Goal: Information Seeking & Learning: Learn about a topic

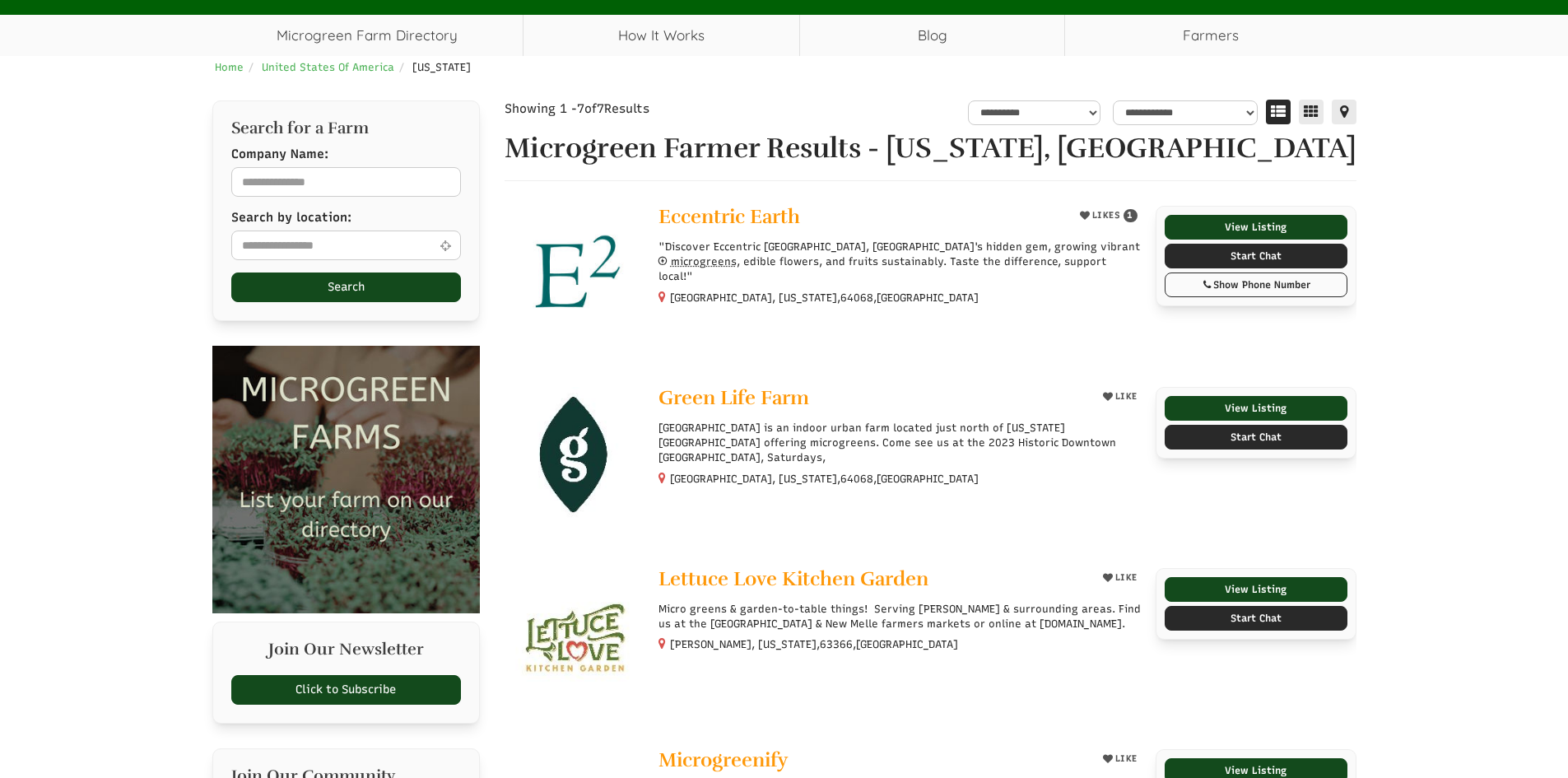
select select "Language Translate Widget"
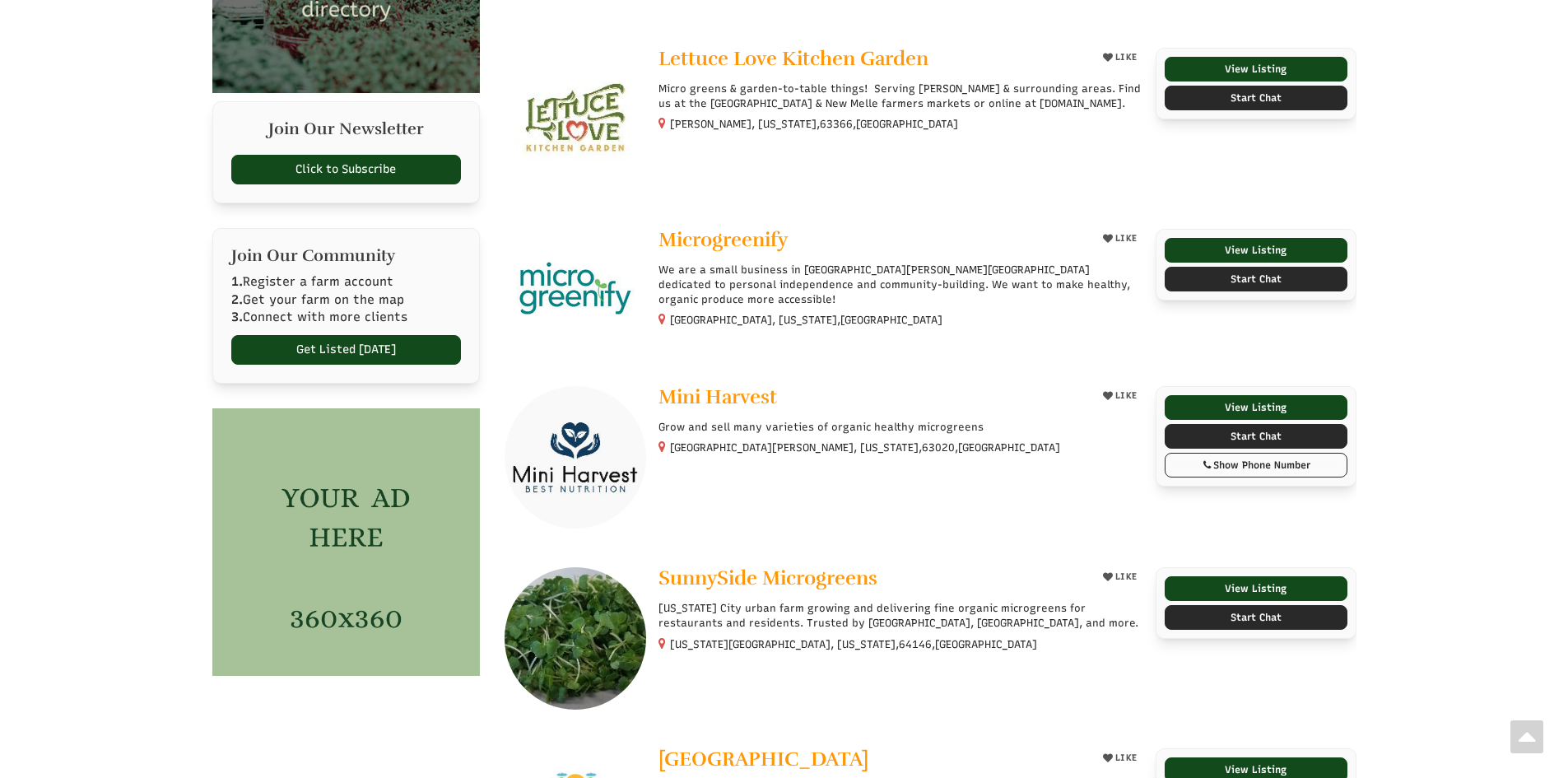
scroll to position [299, 0]
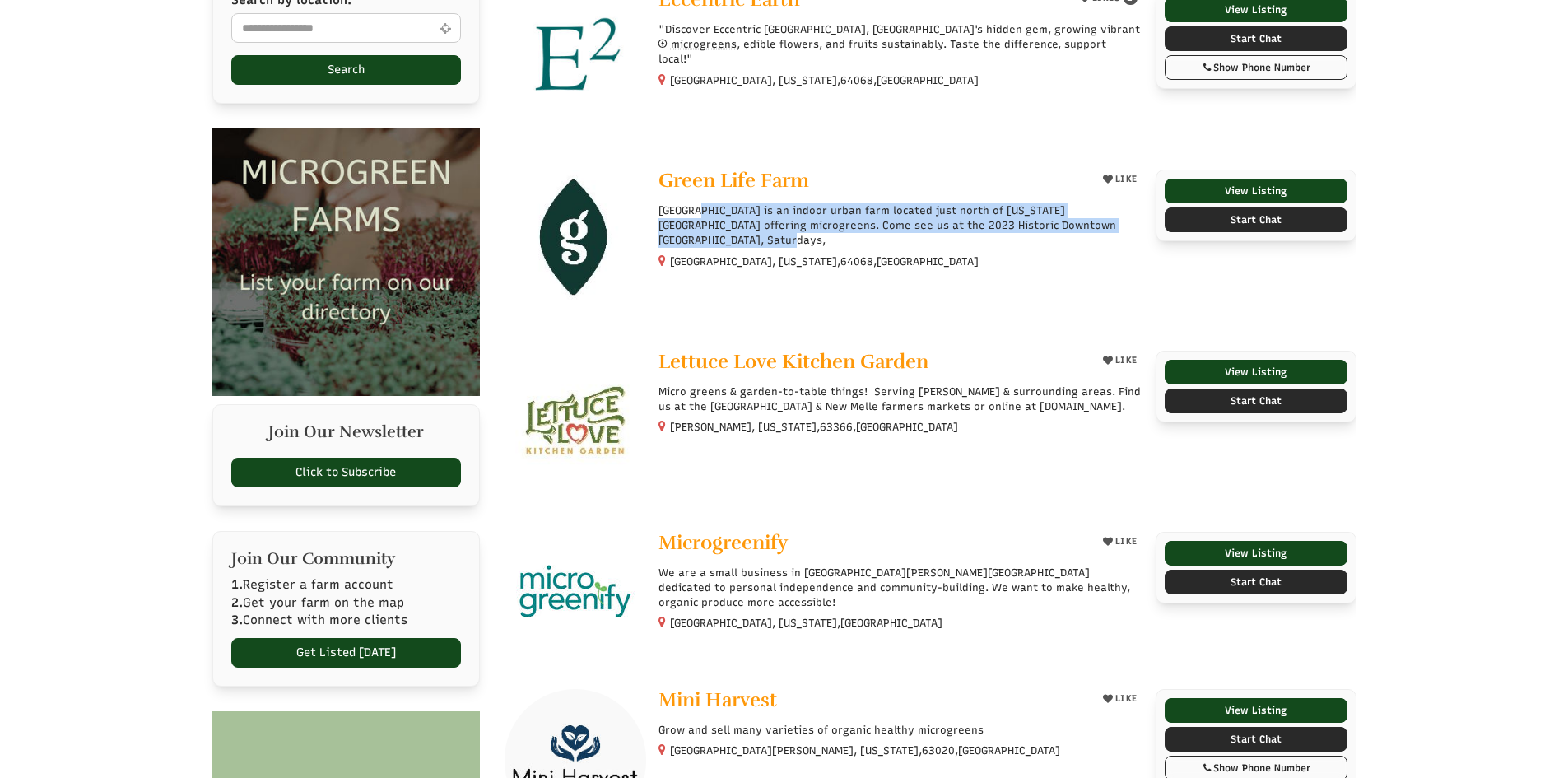
drag, startPoint x: 747, startPoint y: 238, endPoint x: 655, endPoint y: 210, distance: 96.2
click at [655, 210] on div "LIKE Green Life Farm Green Life Farm is an indoor urban farm located just north…" at bounding box center [895, 220] width 497 height 100
click at [772, 225] on p "[GEOGRAPHIC_DATA] is an indoor urban farm located just north of [US_STATE][GEOG…" at bounding box center [901, 225] width 485 height 46
drag, startPoint x: 767, startPoint y: 243, endPoint x: 646, endPoint y: 207, distance: 126.2
click at [646, 207] on div "LIKE Green Life Farm Green Life Farm is an indoor urban farm located just north…" at bounding box center [895, 220] width 497 height 100
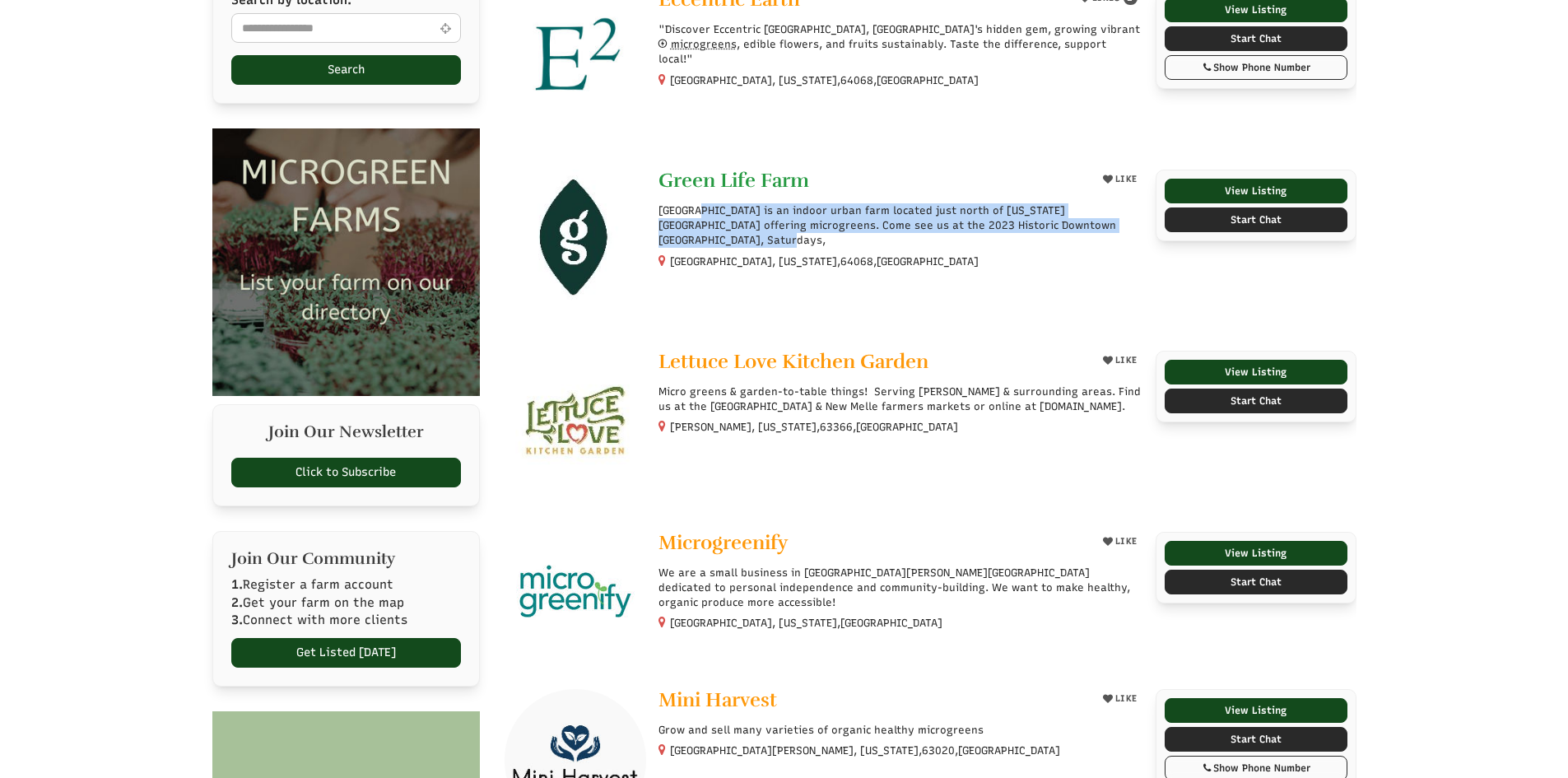
click at [715, 175] on span "Green Life Farm" at bounding box center [733, 180] width 151 height 24
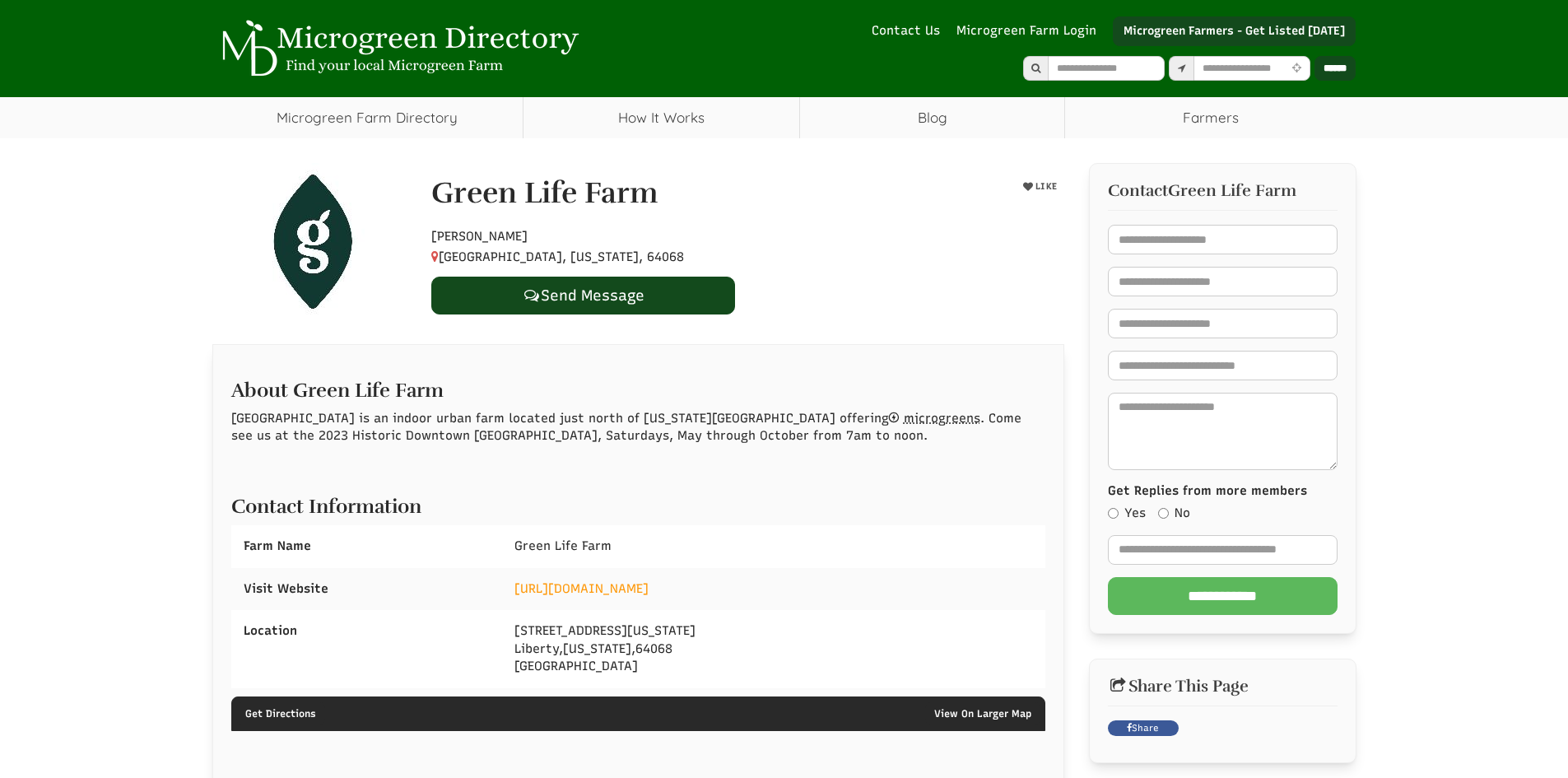
select select "Language Translate Widget"
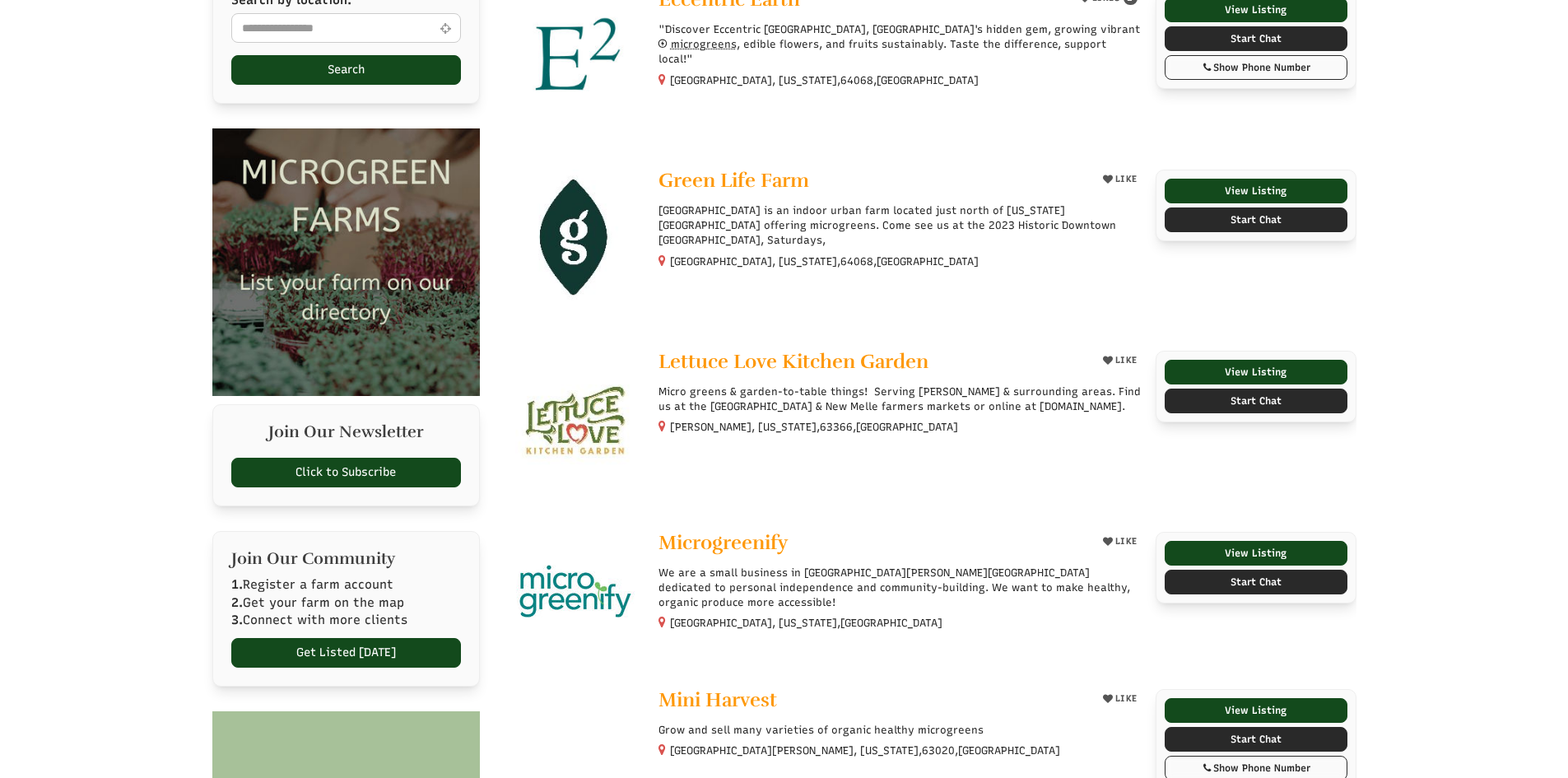
select select "Language Translate Widget"
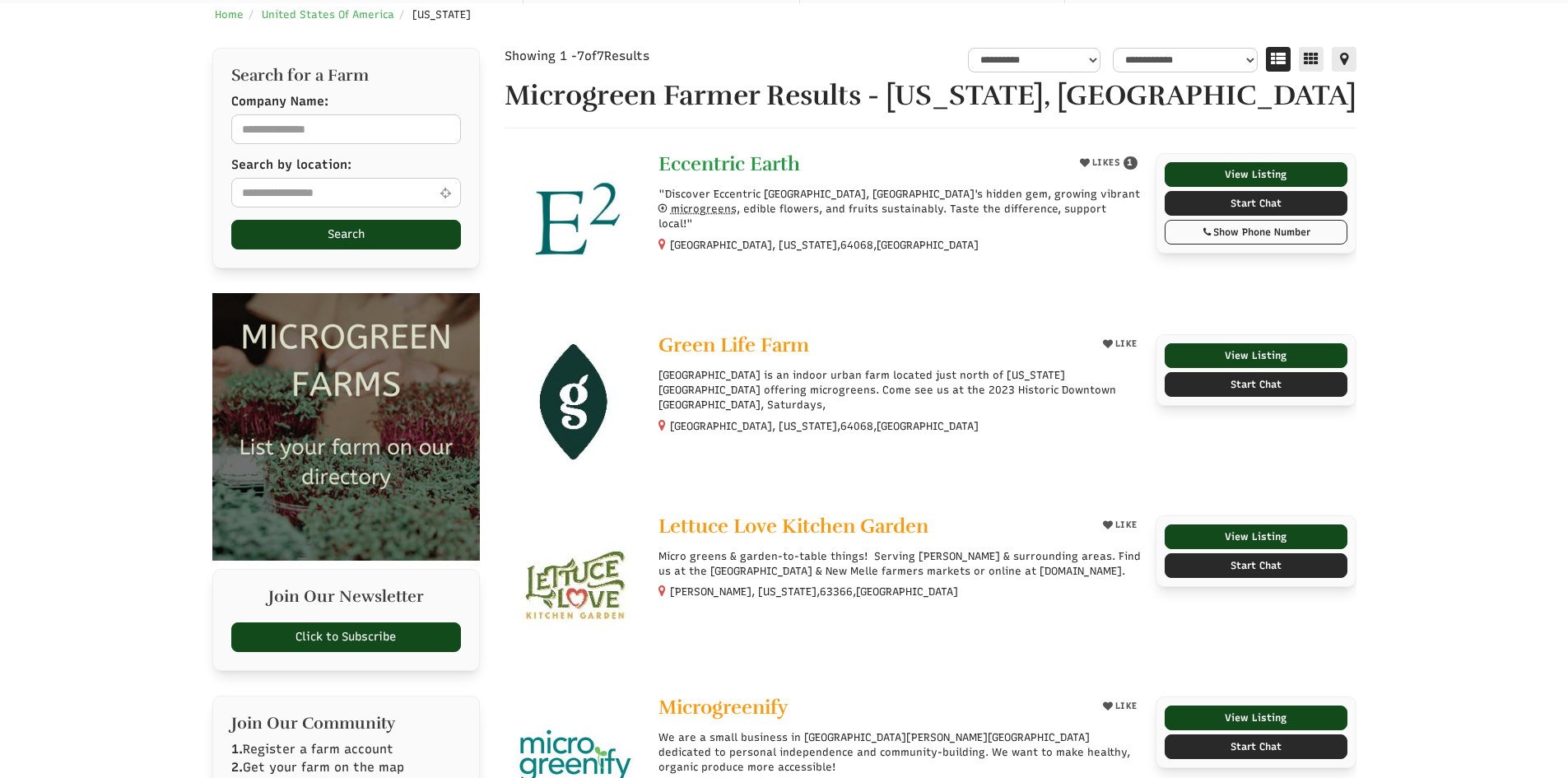
click at [730, 156] on span "Eccentric Earth" at bounding box center [730, 163] width 142 height 24
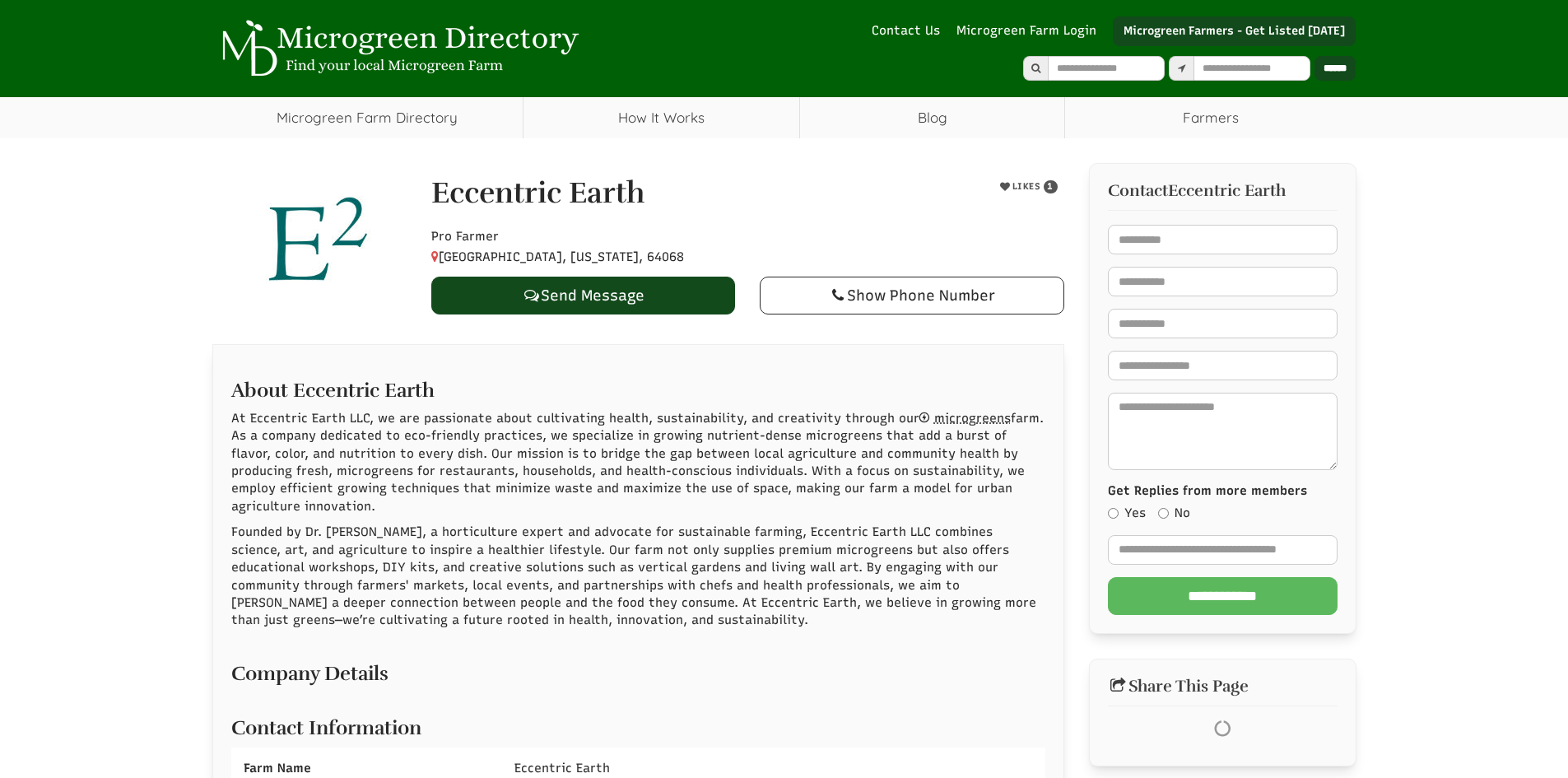
select select "Language Translate Widget"
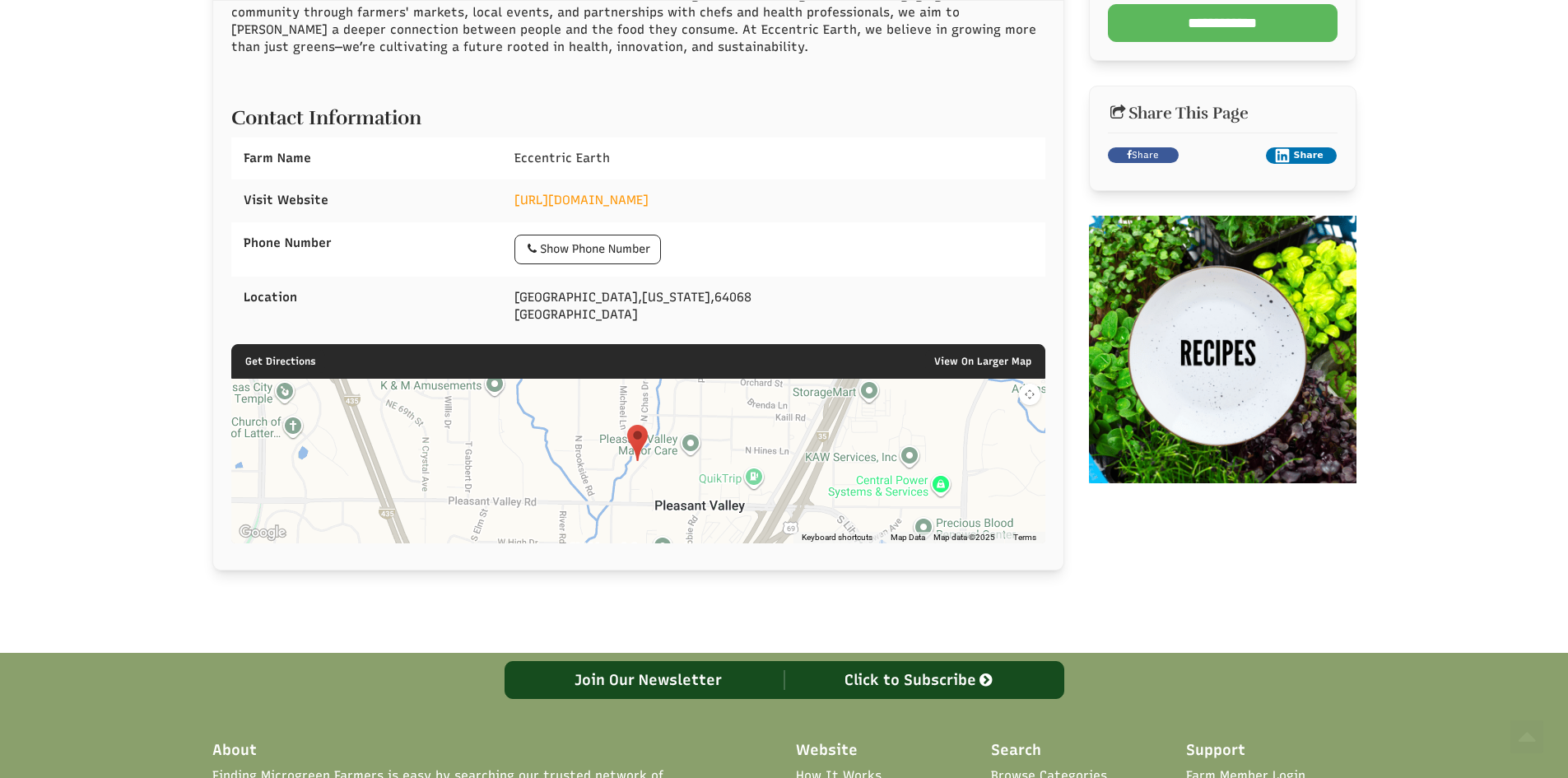
scroll to position [576, 0]
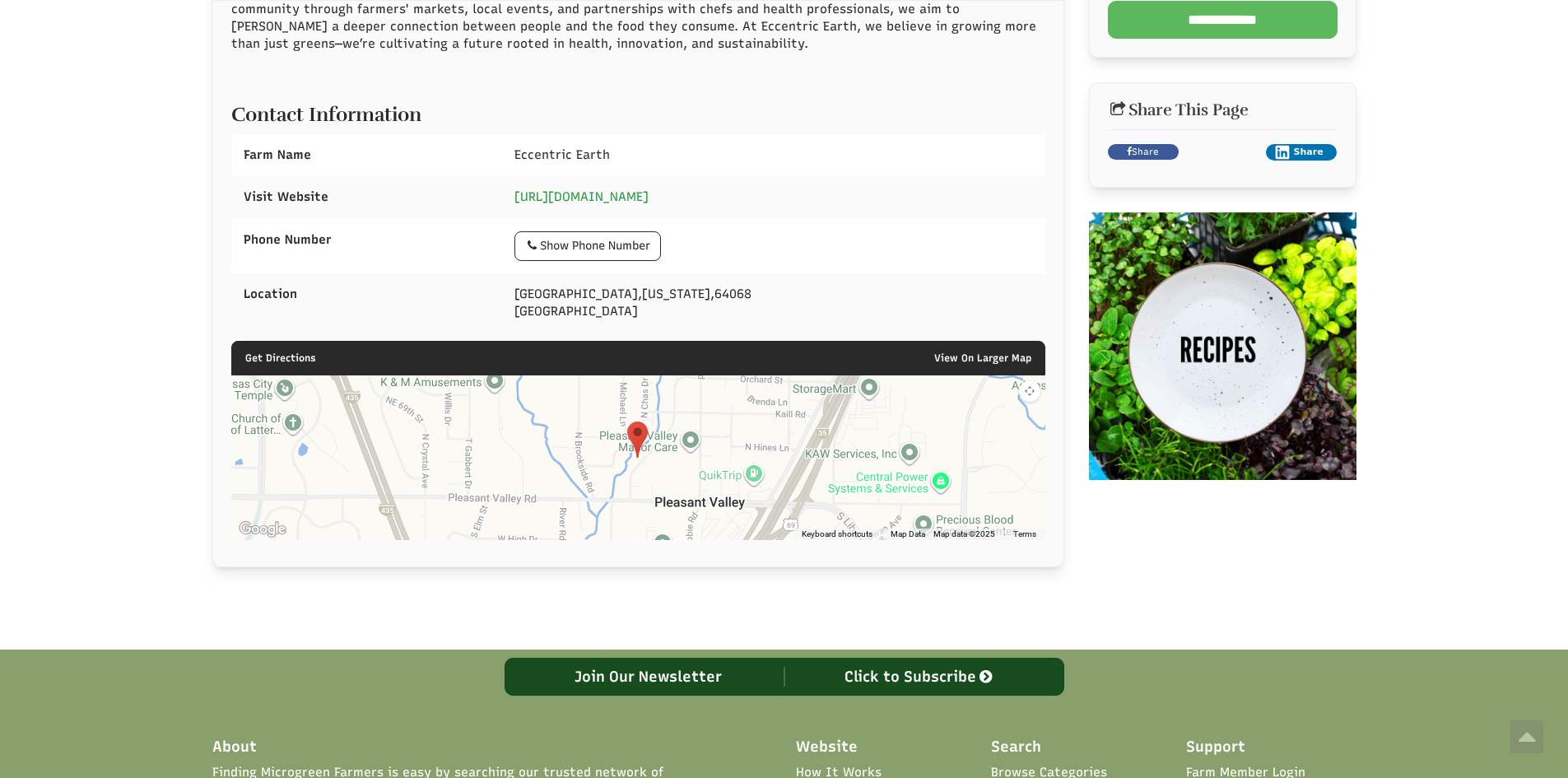
click at [649, 197] on link "http://www.EccentricEarth.com" at bounding box center [582, 196] width 134 height 15
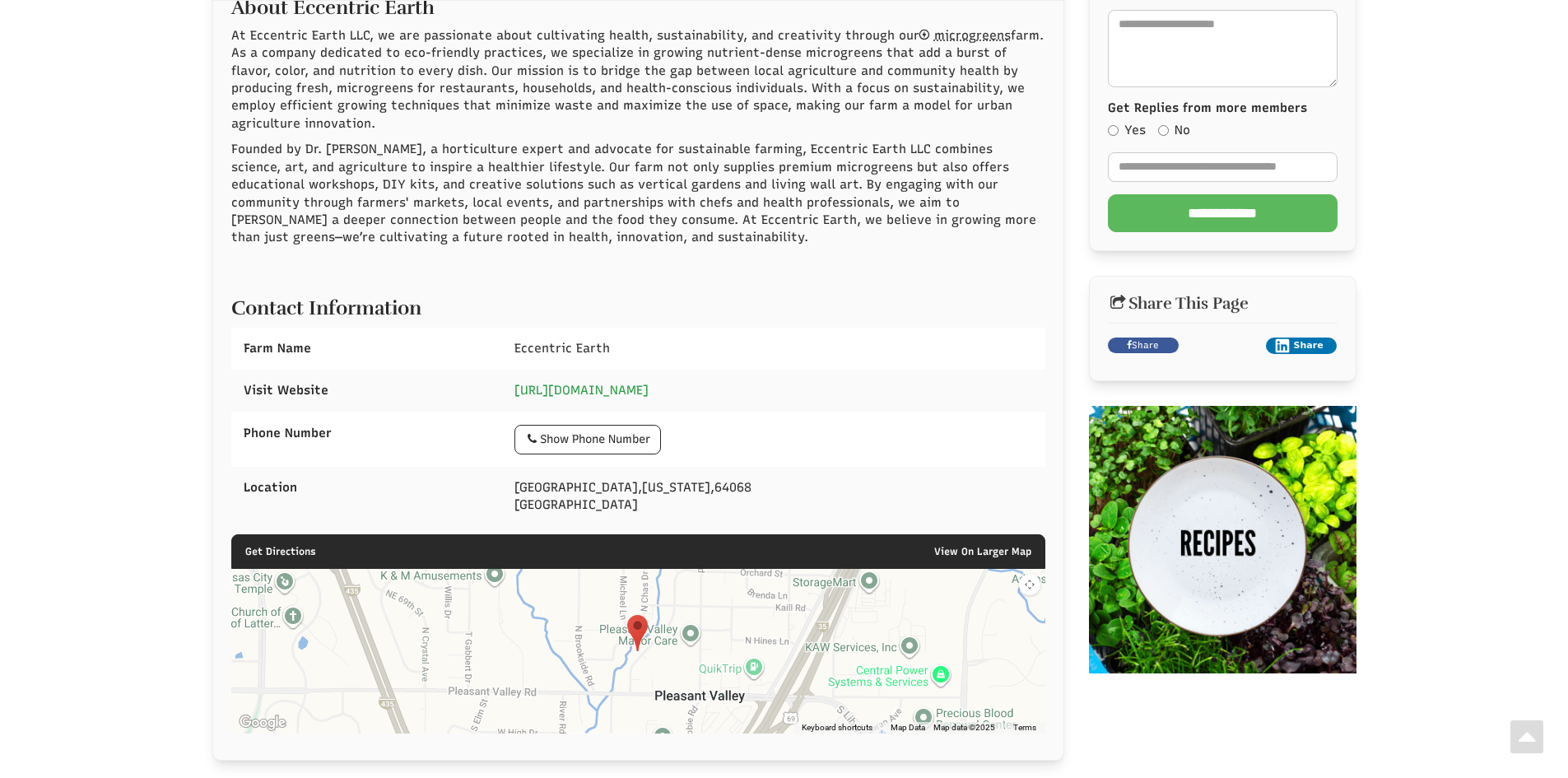
scroll to position [0, 0]
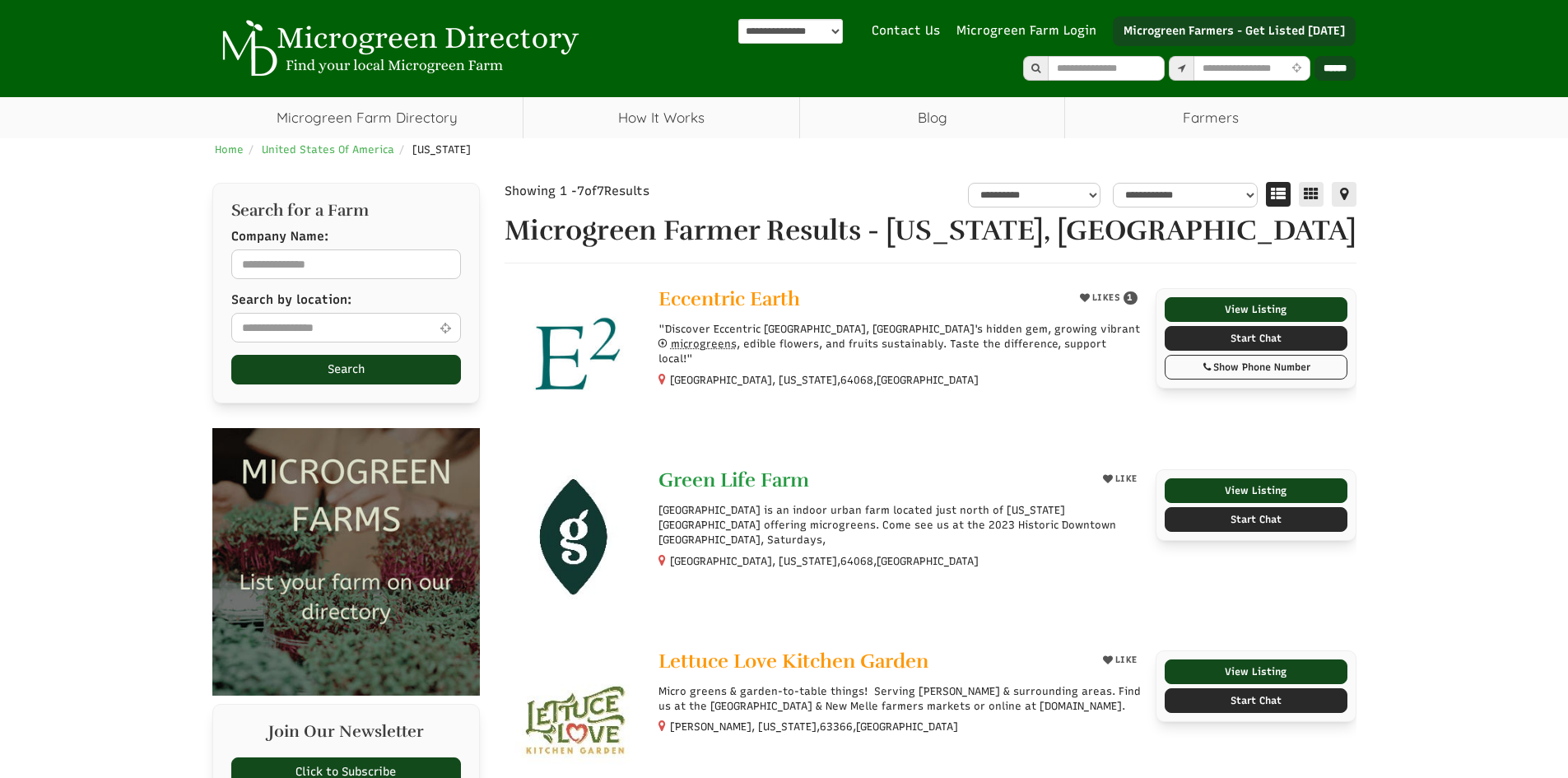
click at [767, 484] on span "Green Life Farm" at bounding box center [733, 479] width 151 height 24
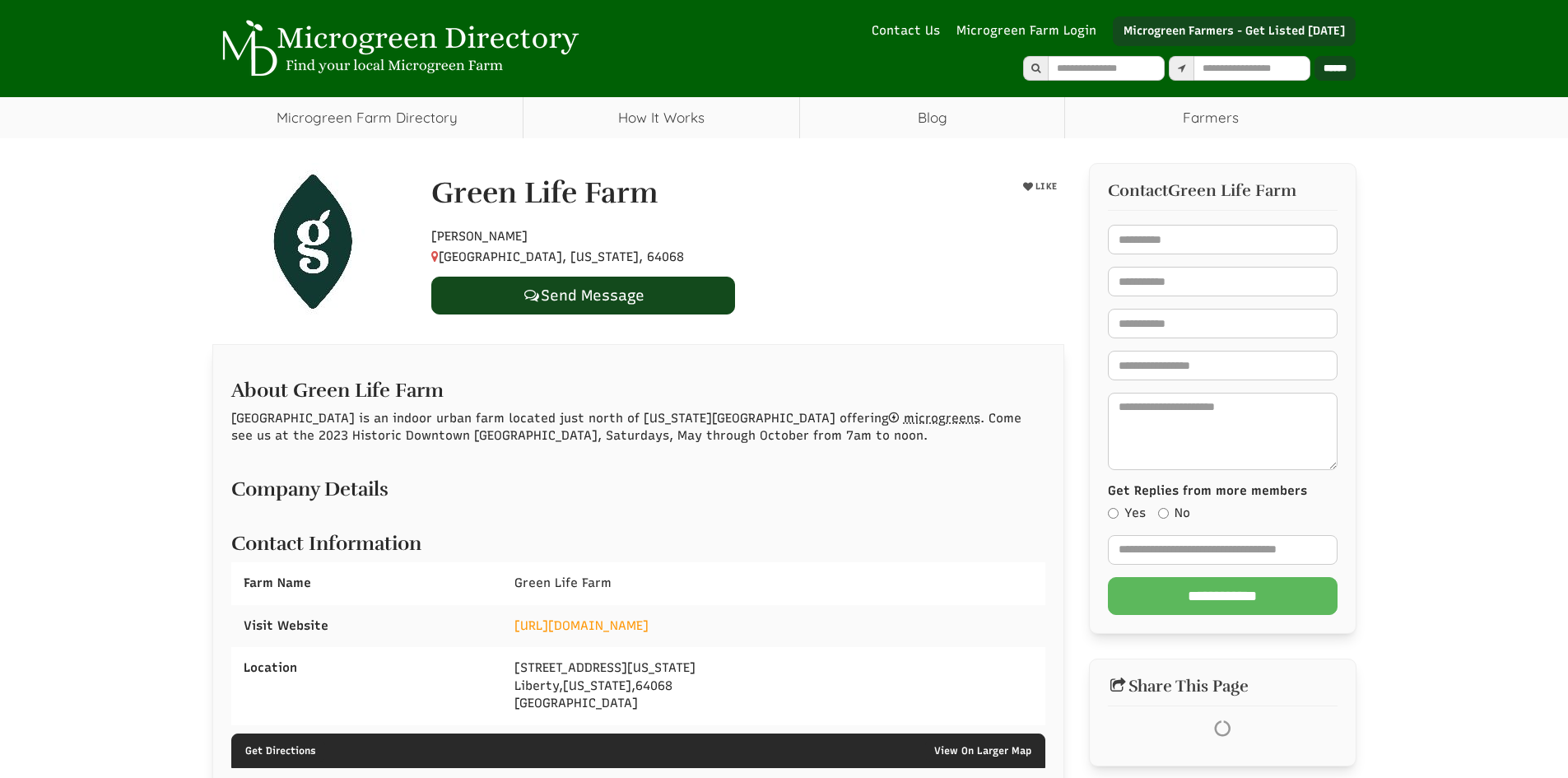
select select "Language Translate Widget"
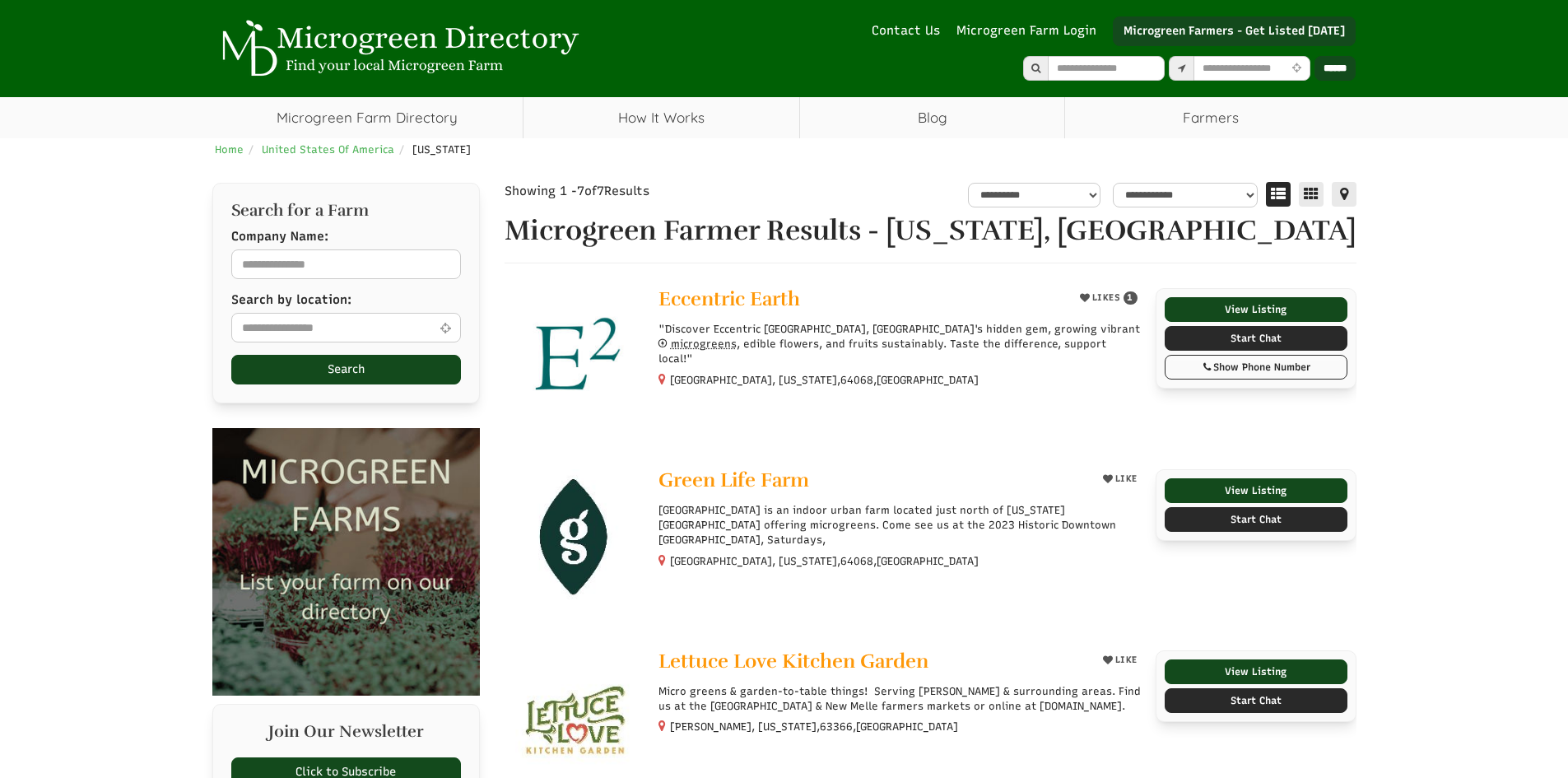
select select "Language Translate Widget"
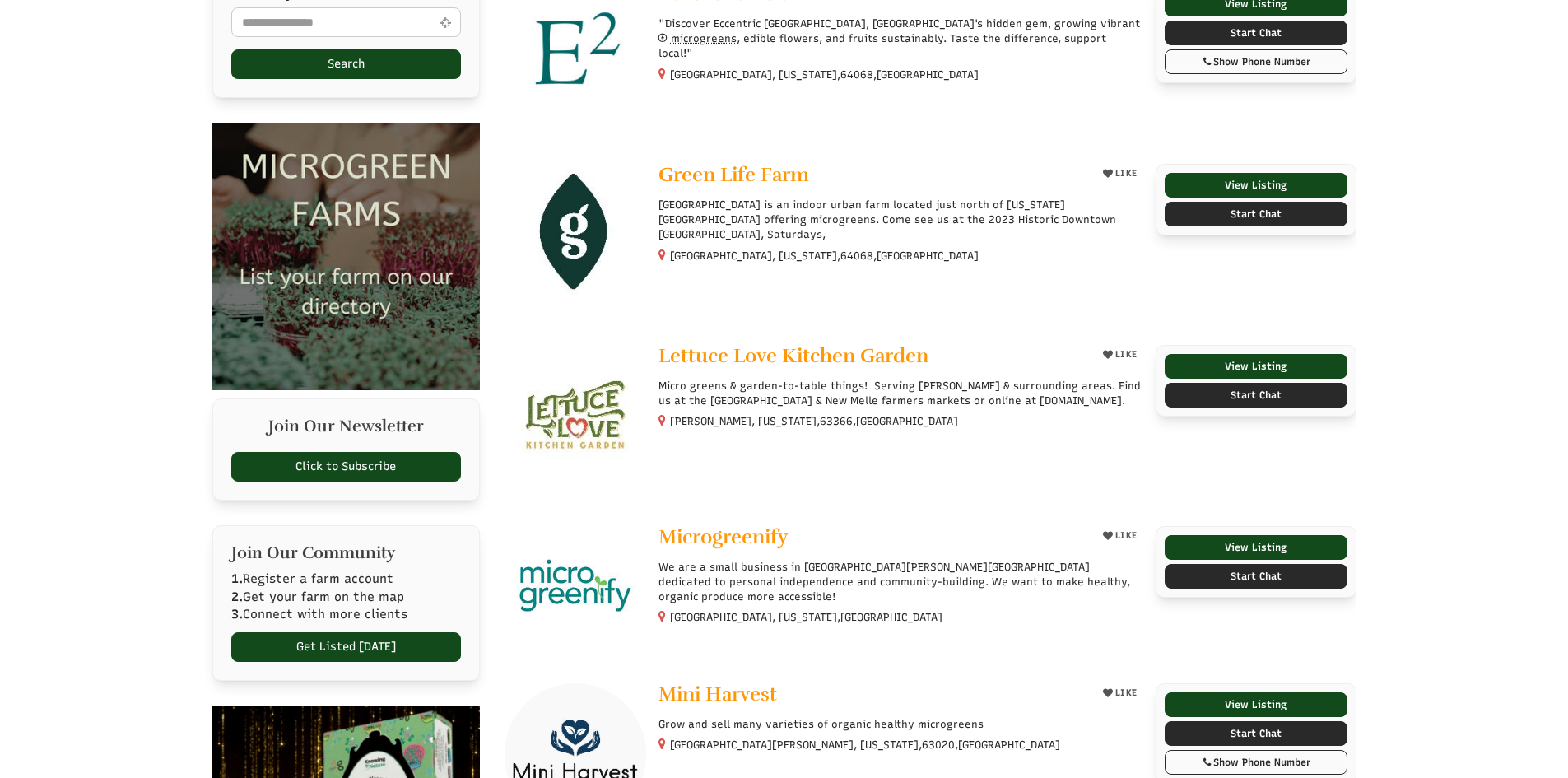
scroll to position [329, 0]
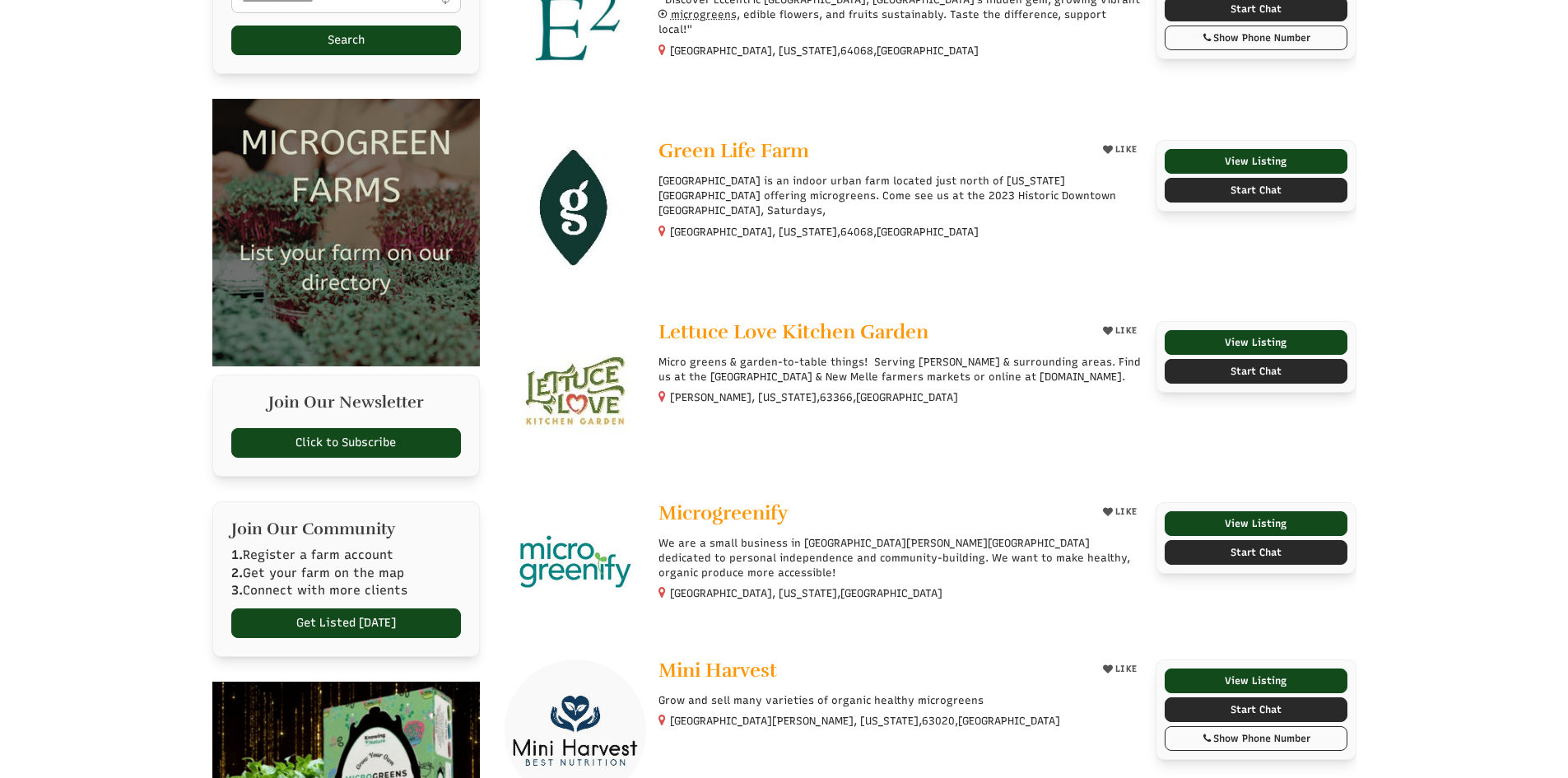
click at [616, 379] on img at bounding box center [575, 391] width 143 height 143
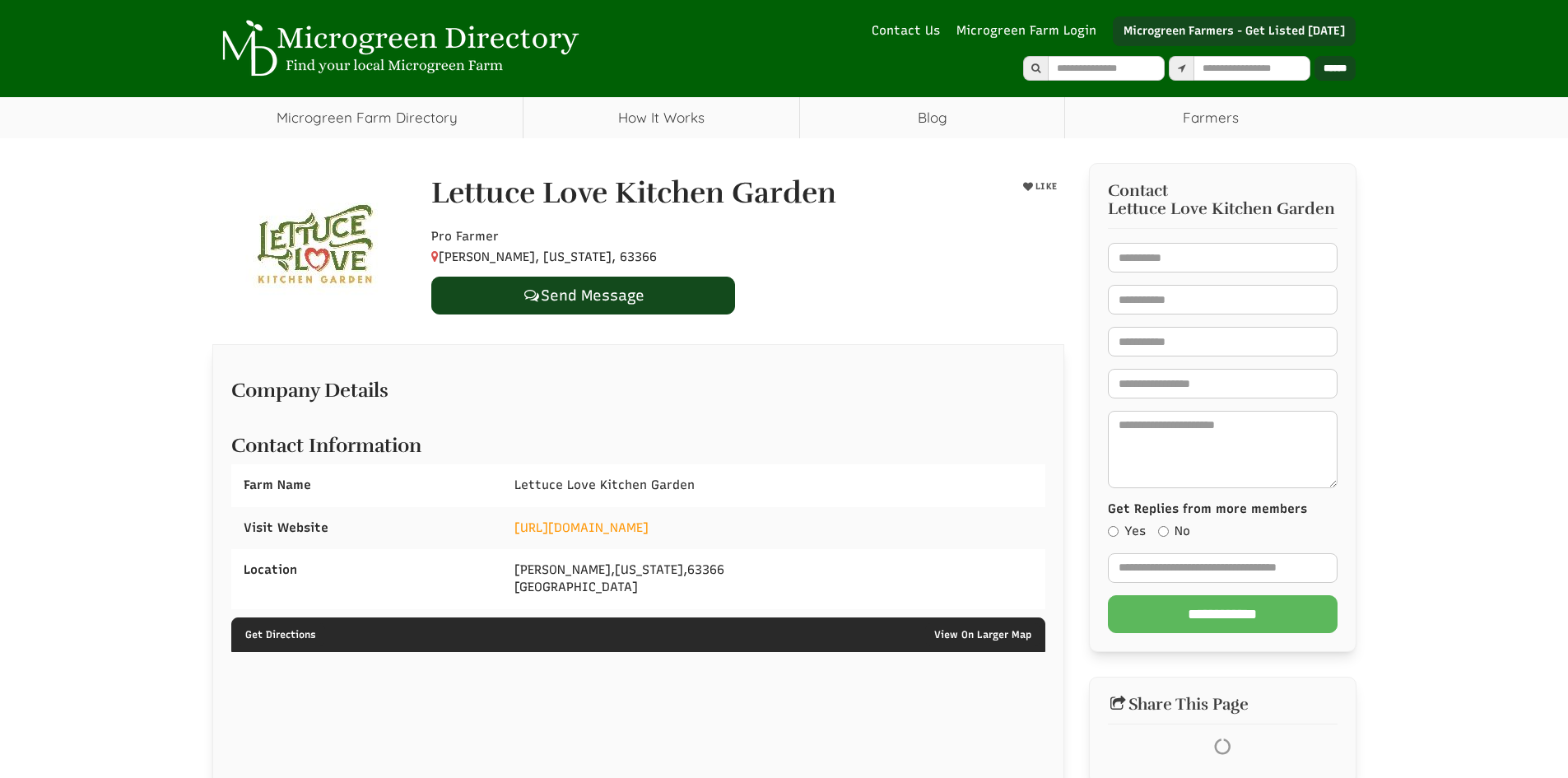
select select "Language Translate Widget"
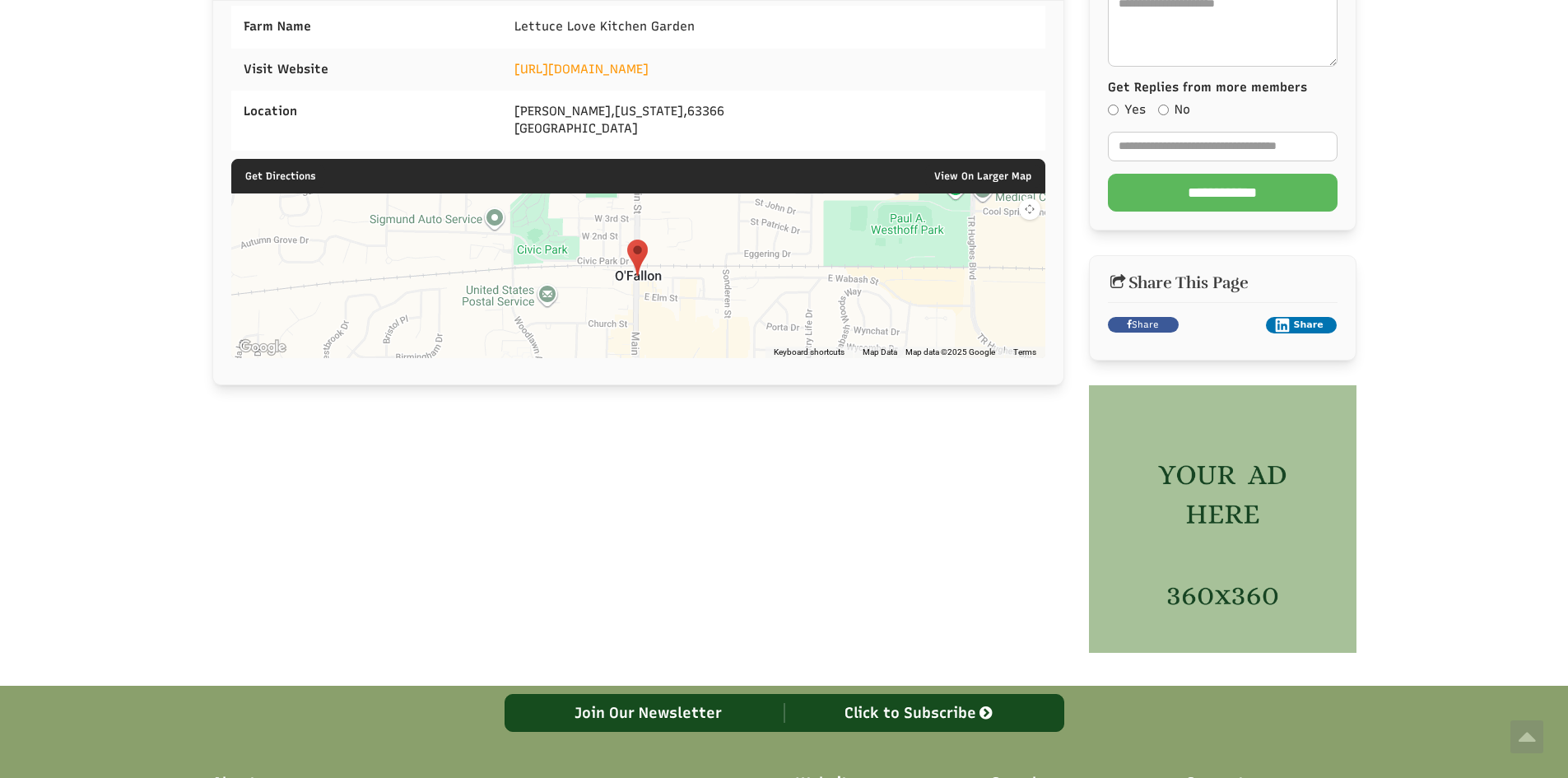
scroll to position [247, 0]
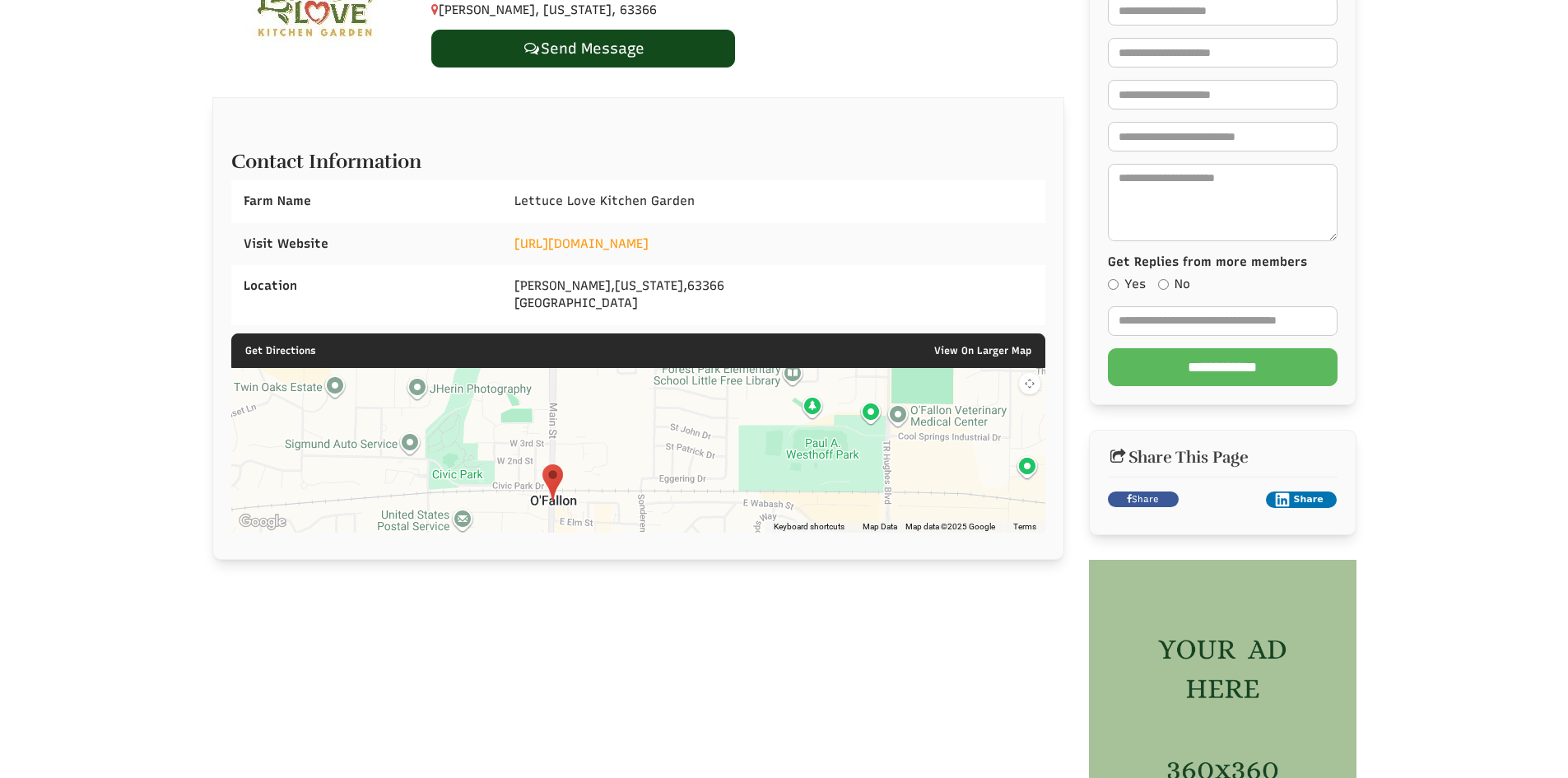
drag, startPoint x: 674, startPoint y: 494, endPoint x: 603, endPoint y: 525, distance: 77.5
click at [596, 526] on div at bounding box center [638, 450] width 814 height 164
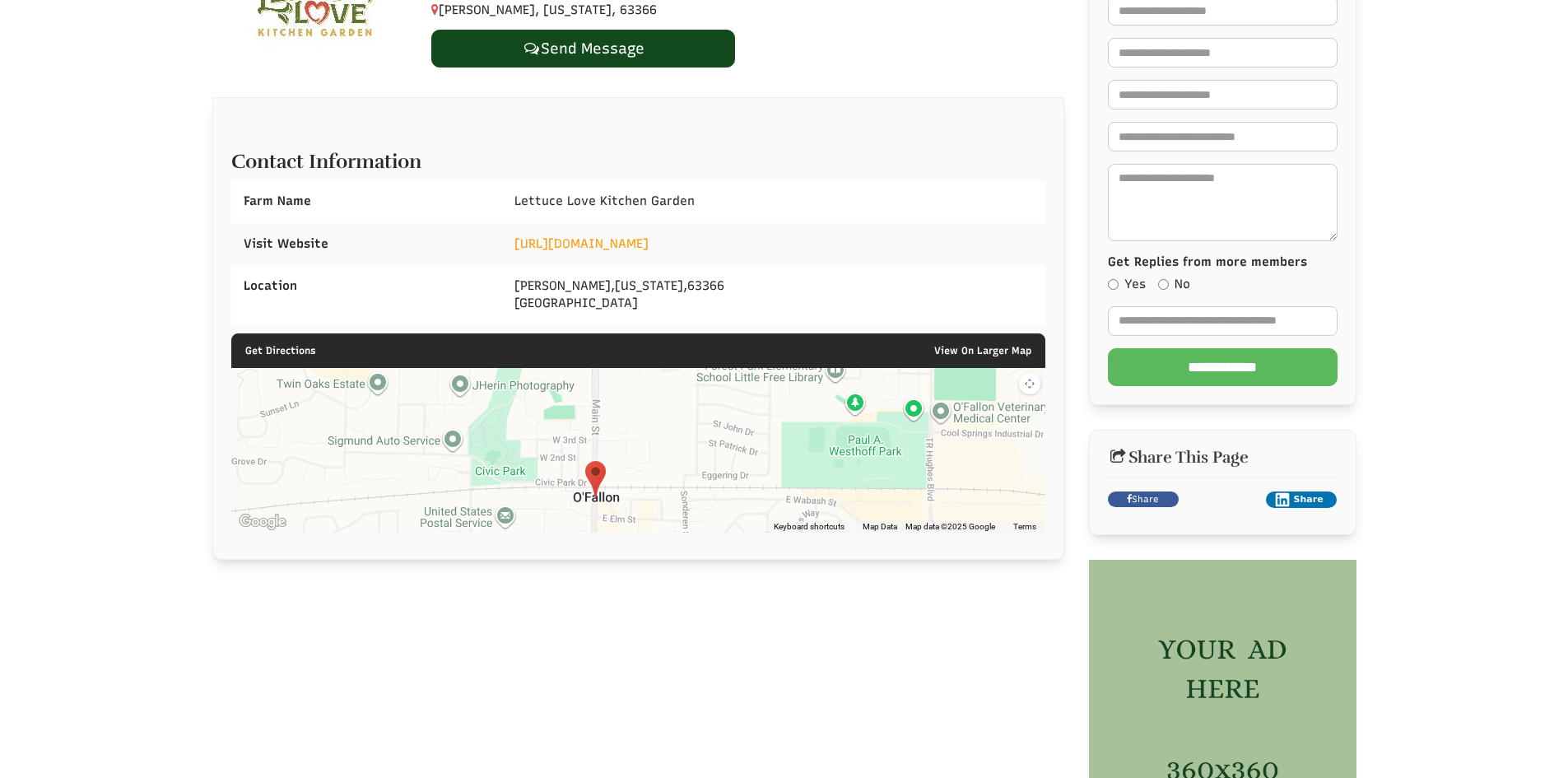
drag, startPoint x: 818, startPoint y: 479, endPoint x: 858, endPoint y: 480, distance: 40.0
click at [858, 480] on div at bounding box center [638, 450] width 814 height 164
click at [532, 238] on link "[URL][DOMAIN_NAME]" at bounding box center [582, 243] width 134 height 15
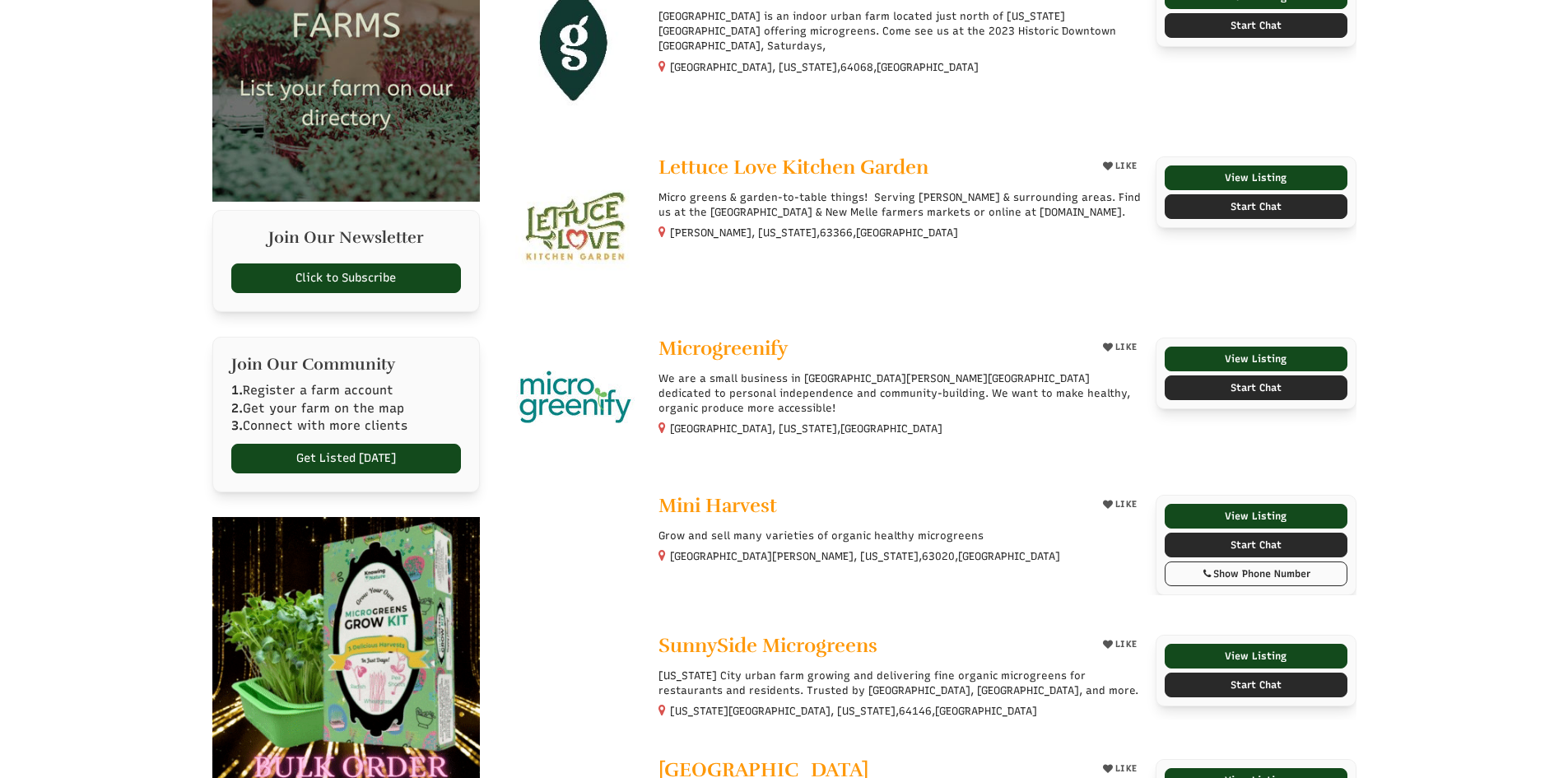
select select "Language Translate Widget"
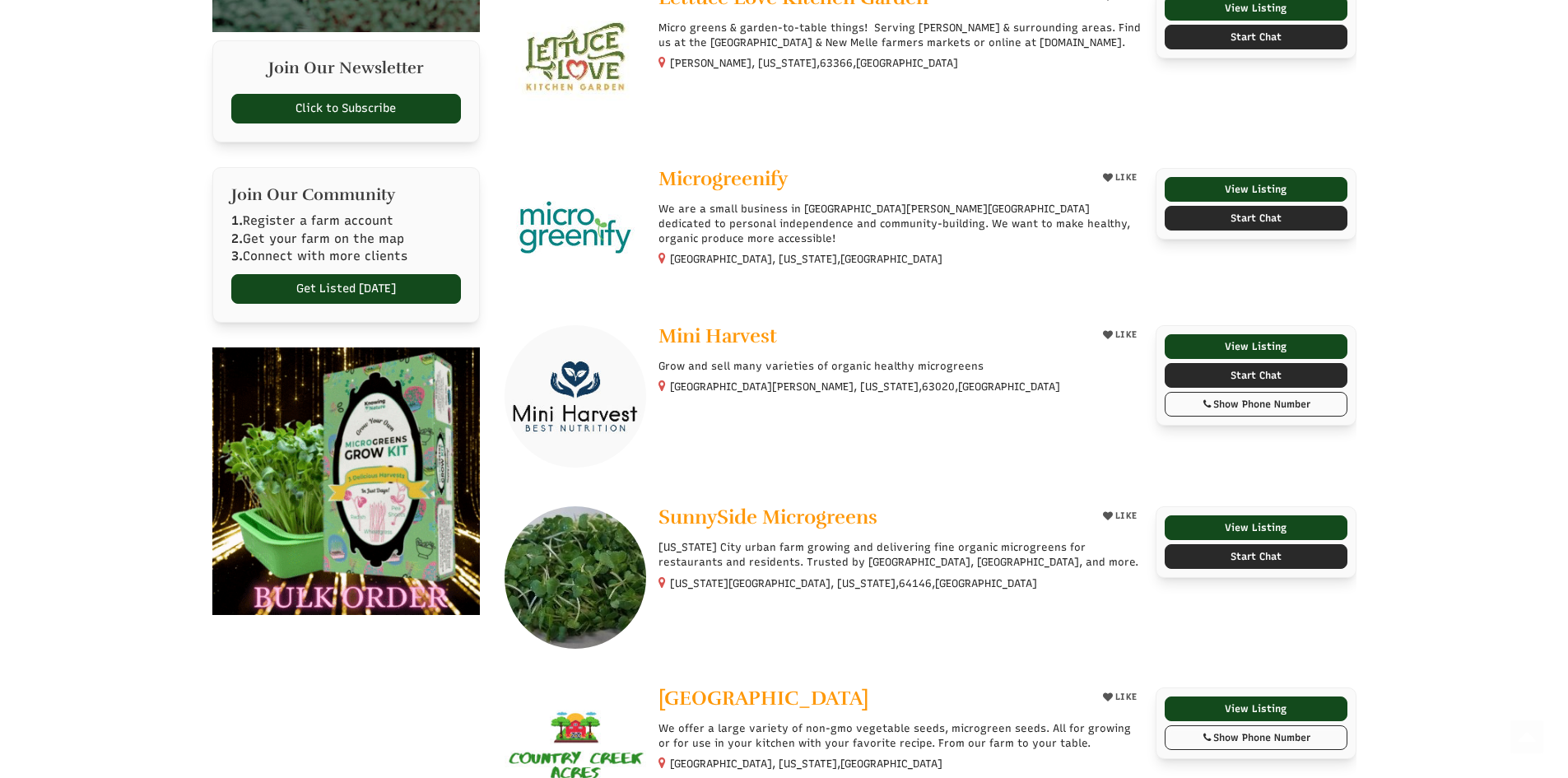
scroll to position [741, 0]
